Goal: Information Seeking & Learning: Find specific fact

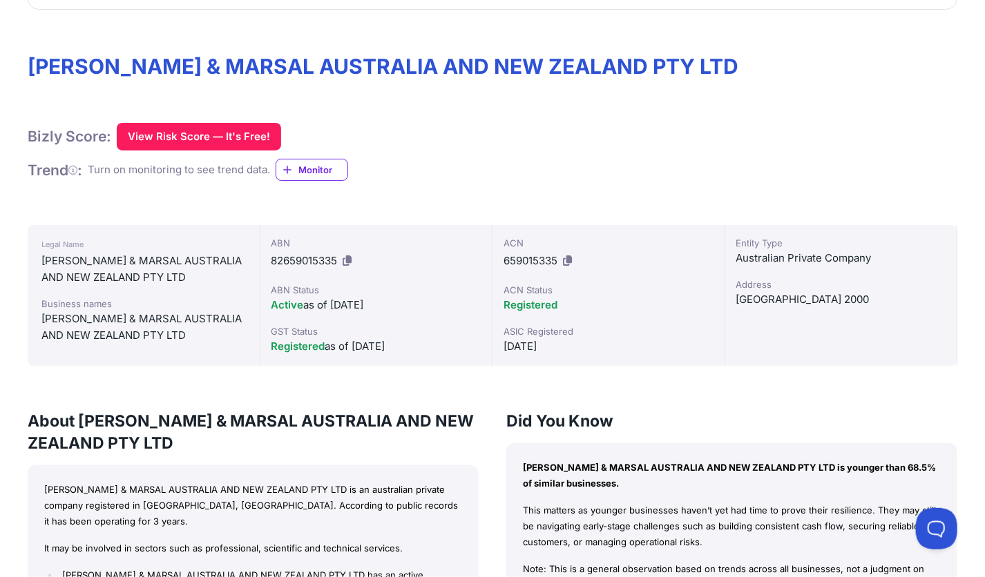
scroll to position [166, 0]
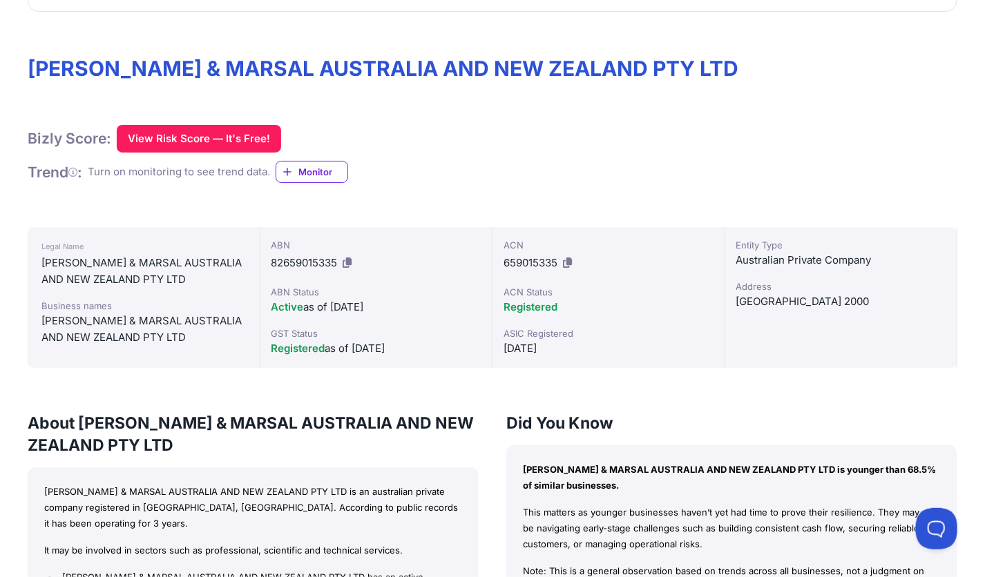
click at [478, 365] on div "ABN 82659015335 ABN Status Active as of 27/04/2022 GST Status Registered as of …" at bounding box center [376, 297] width 233 height 141
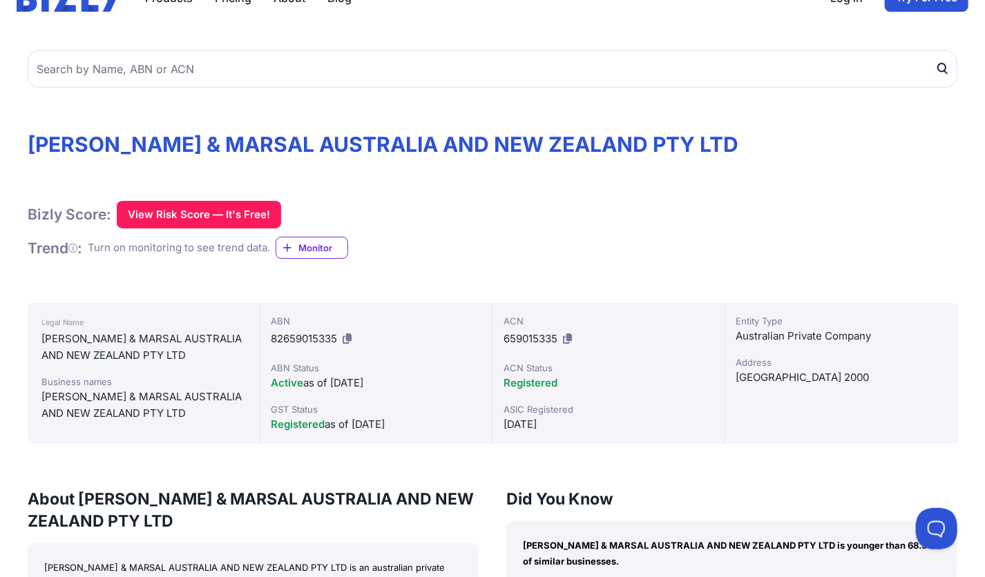
scroll to position [0, 0]
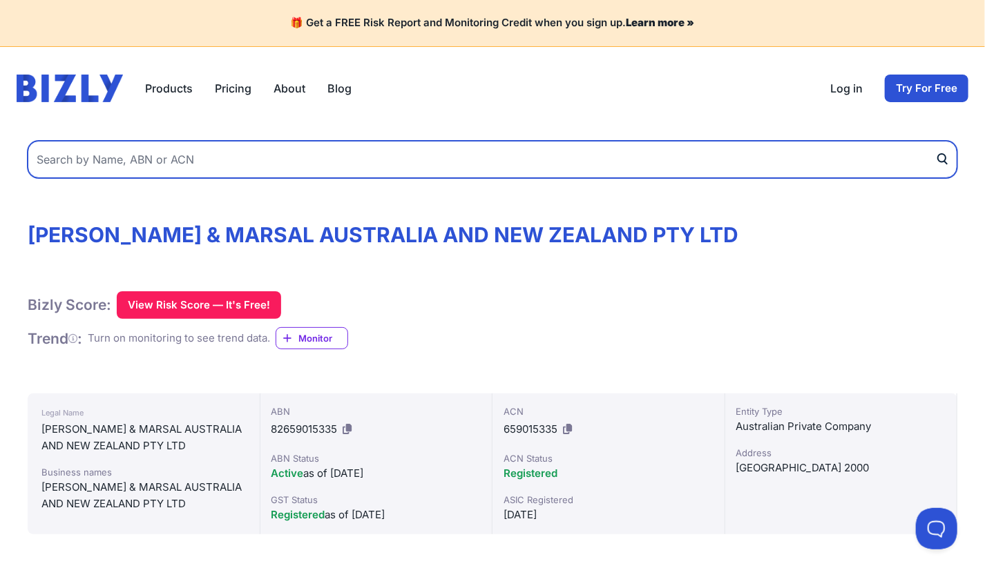
click at [337, 161] on input "text" at bounding box center [492, 159] width 929 height 37
paste input "82659015335"
type input "82659015335"
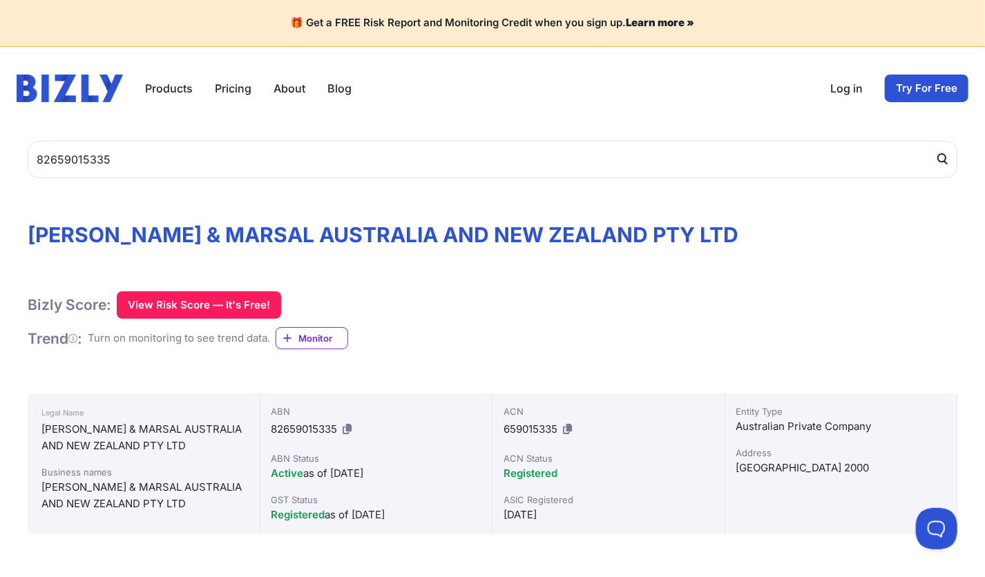
click at [946, 155] on icon "submit" at bounding box center [942, 159] width 14 height 14
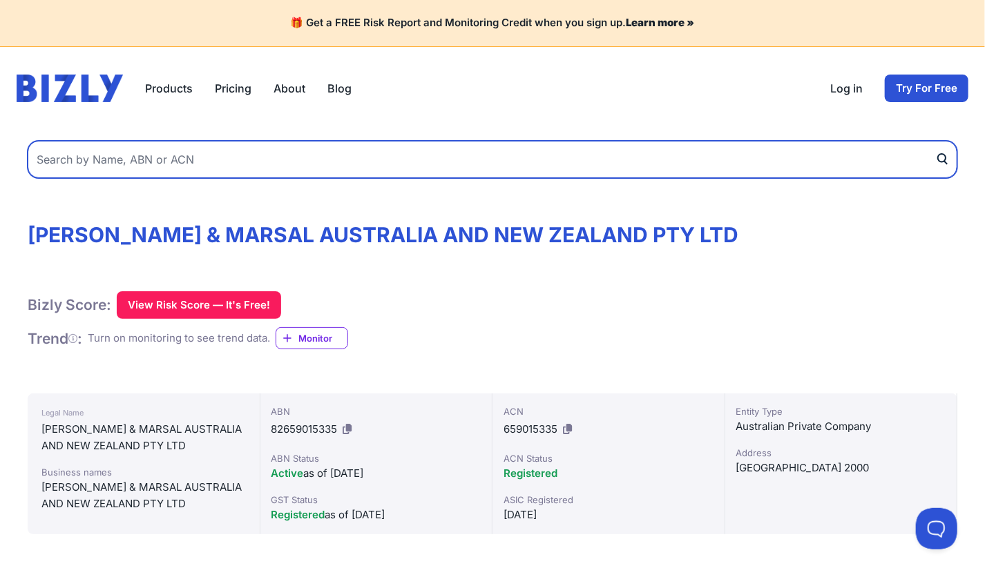
click at [586, 157] on input "text" at bounding box center [492, 159] width 929 height 37
paste input "62642146174"
type input "62642146174"
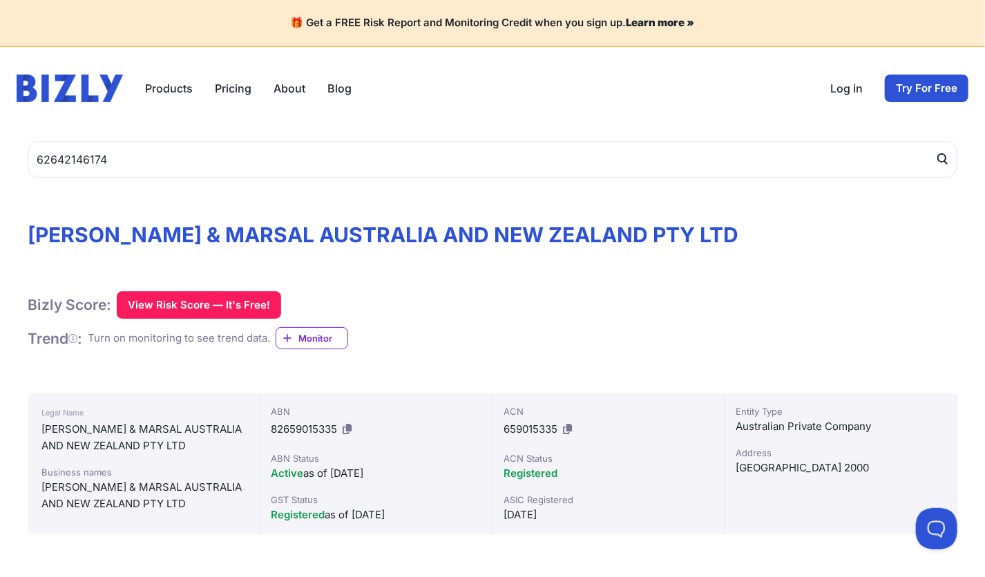
click at [939, 162] on icon "submit" at bounding box center [942, 159] width 14 height 14
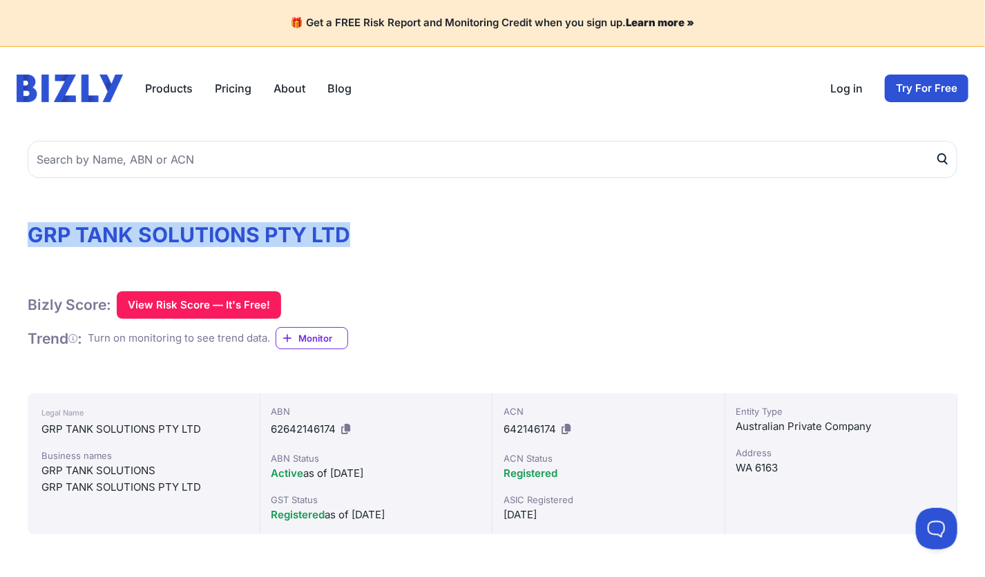
drag, startPoint x: 19, startPoint y: 240, endPoint x: 361, endPoint y: 225, distance: 342.8
copy h1 "GRP TANK SOLUTIONS PTY LTD"
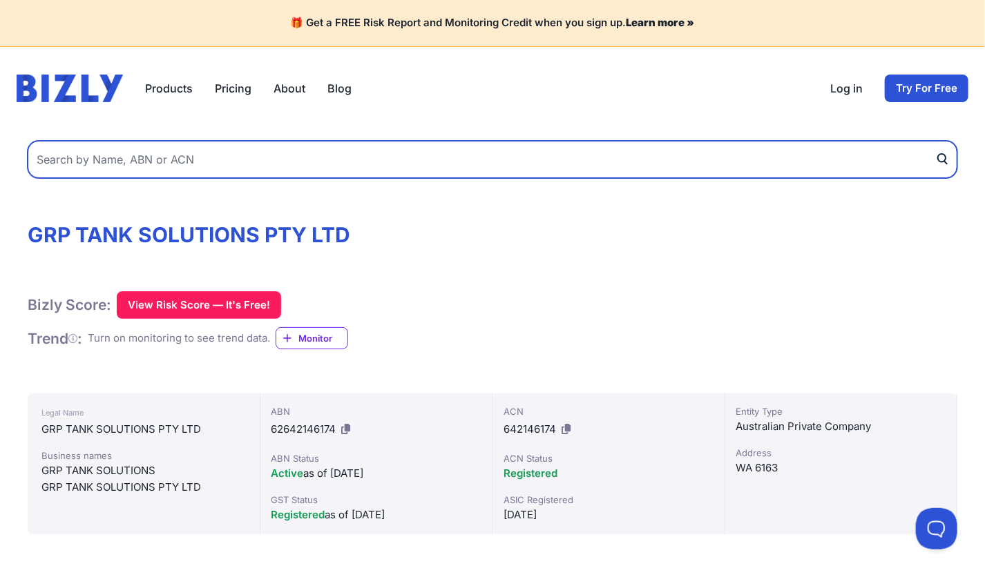
click at [599, 159] on input "text" at bounding box center [492, 159] width 929 height 37
paste input "17653519209"
type input "17653519209"
click at [935, 141] on button "submit" at bounding box center [946, 159] width 22 height 37
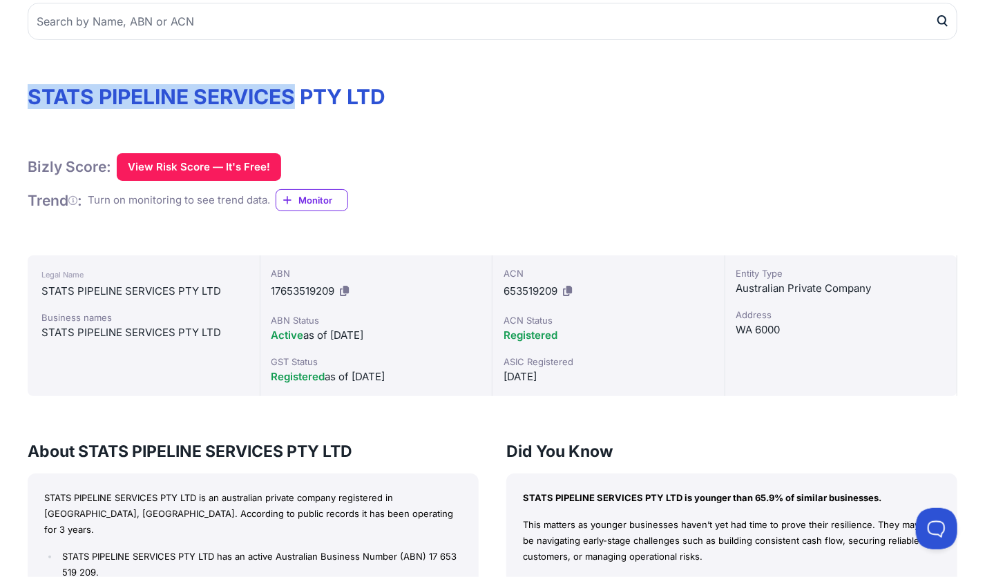
drag, startPoint x: 23, startPoint y: 97, endPoint x: 294, endPoint y: 97, distance: 270.6
copy h1 "STATS PIPELINE SERVICES"
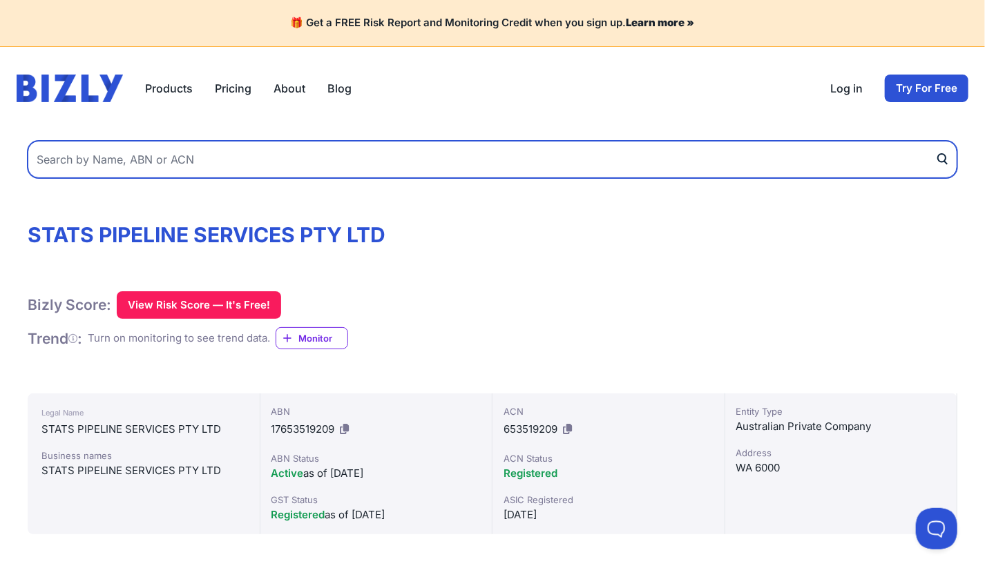
click at [596, 157] on input "text" at bounding box center [492, 159] width 929 height 37
paste input "16372487442"
type input "16372487442"
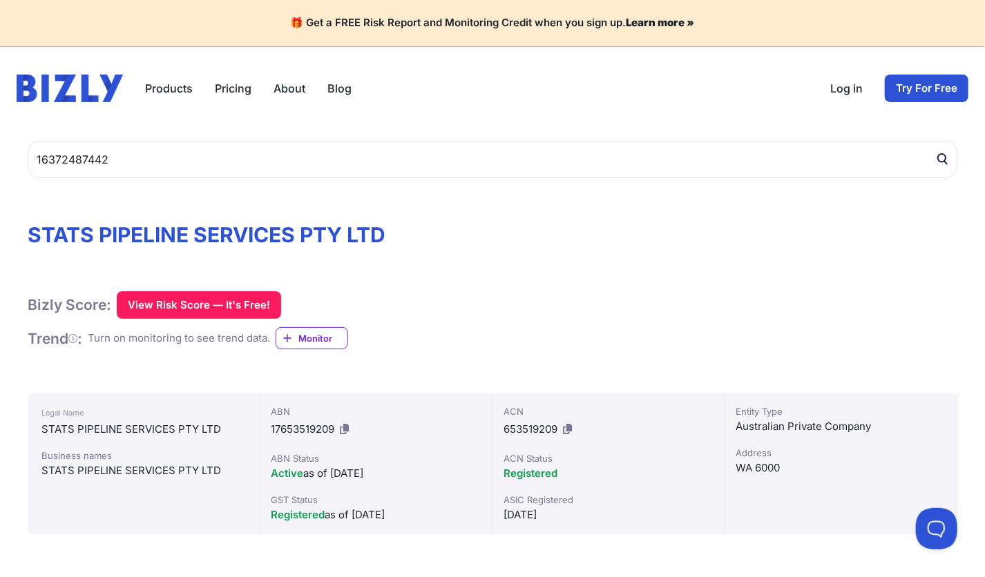
click at [944, 160] on icon "submit" at bounding box center [942, 158] width 8 height 8
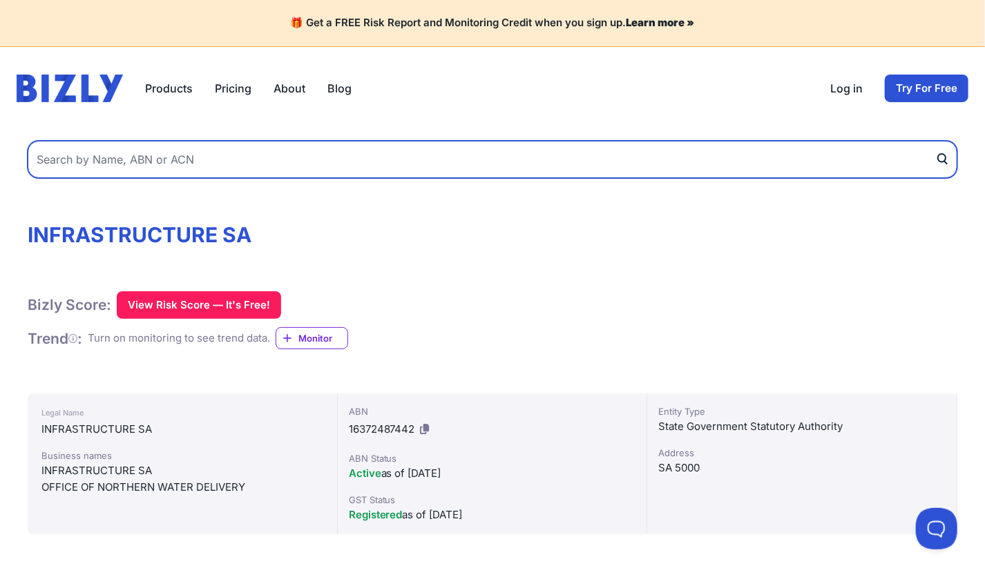
click at [564, 150] on input "text" at bounding box center [492, 159] width 929 height 37
paste input "KELLY SPACE CORPORATION"
type input "KELLY SPACE CORPORATION"
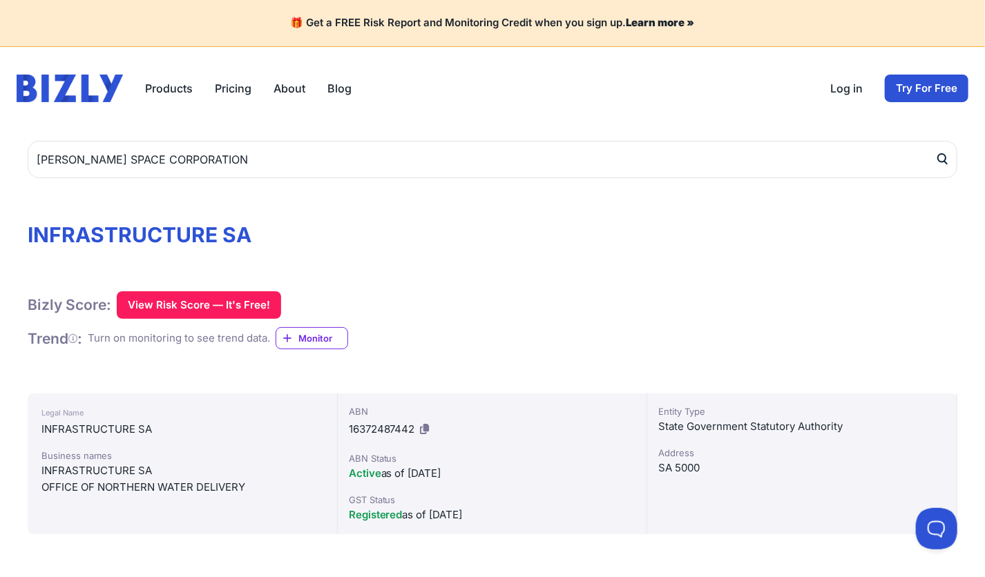
click at [945, 166] on icon "submit" at bounding box center [942, 159] width 14 height 14
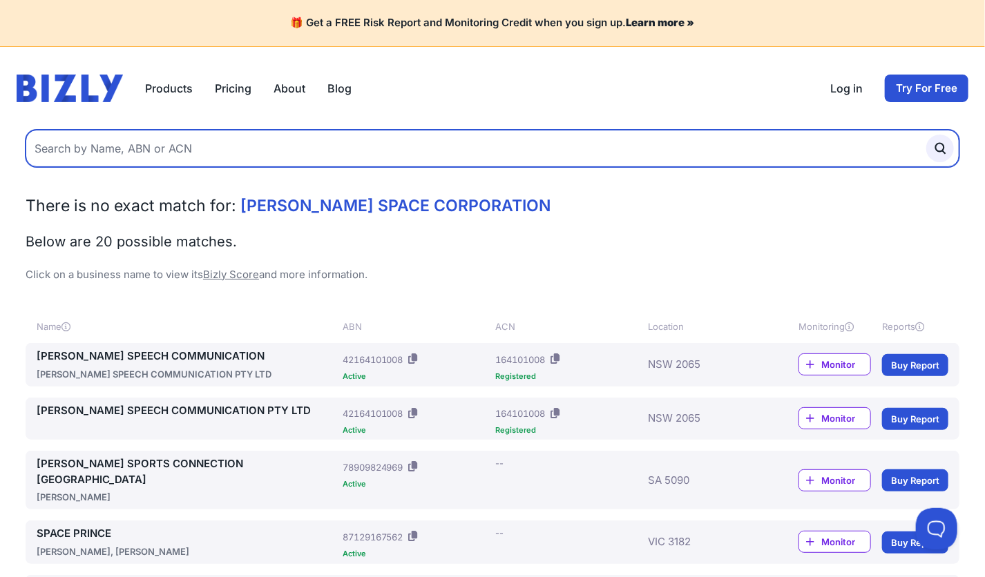
click at [255, 158] on input "text" at bounding box center [492, 148] width 933 height 37
paste input "892739272"
type input "892739272"
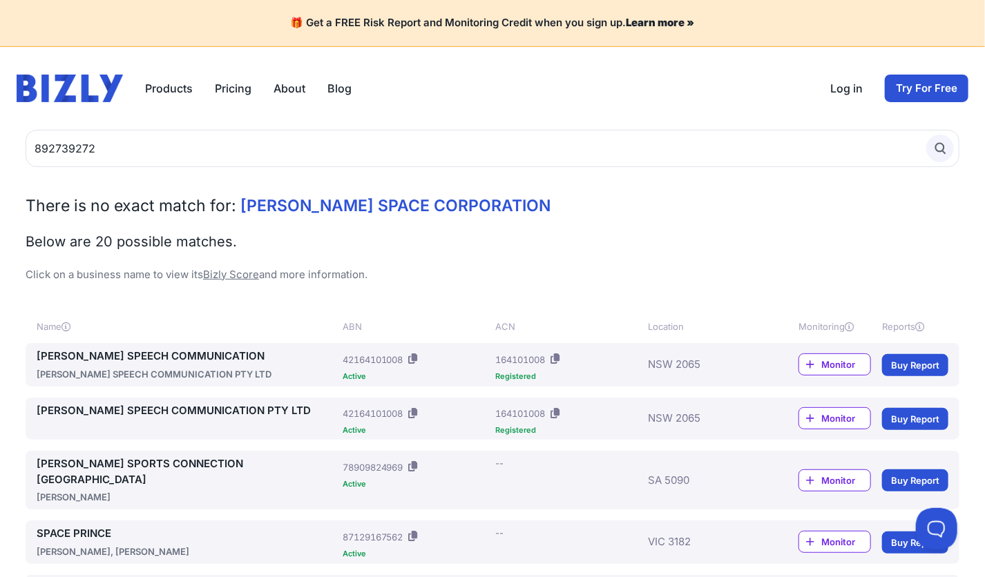
click at [932, 155] on icon "submit" at bounding box center [939, 148] width 15 height 15
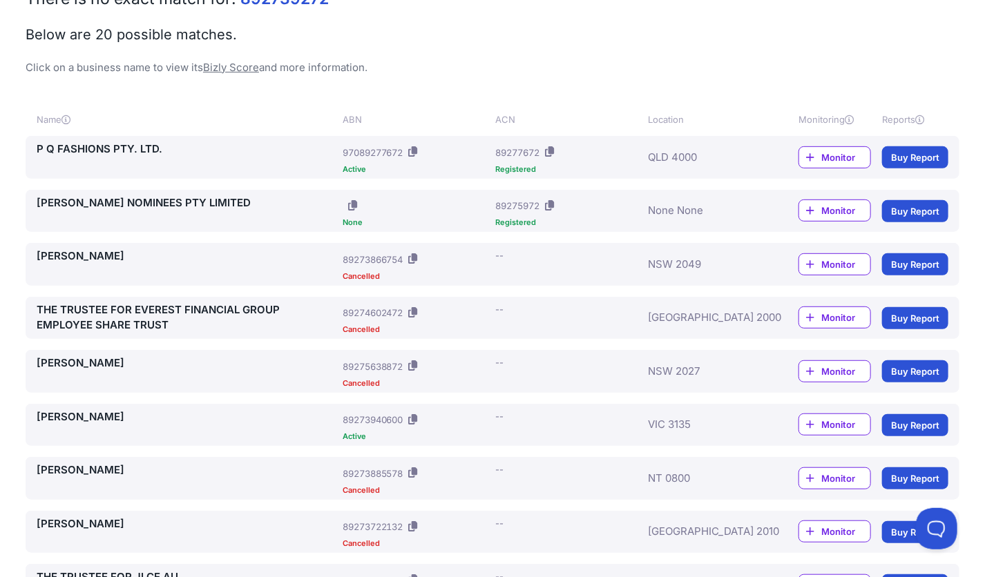
scroll to position [276, 0]
